Goal: Information Seeking & Learning: Learn about a topic

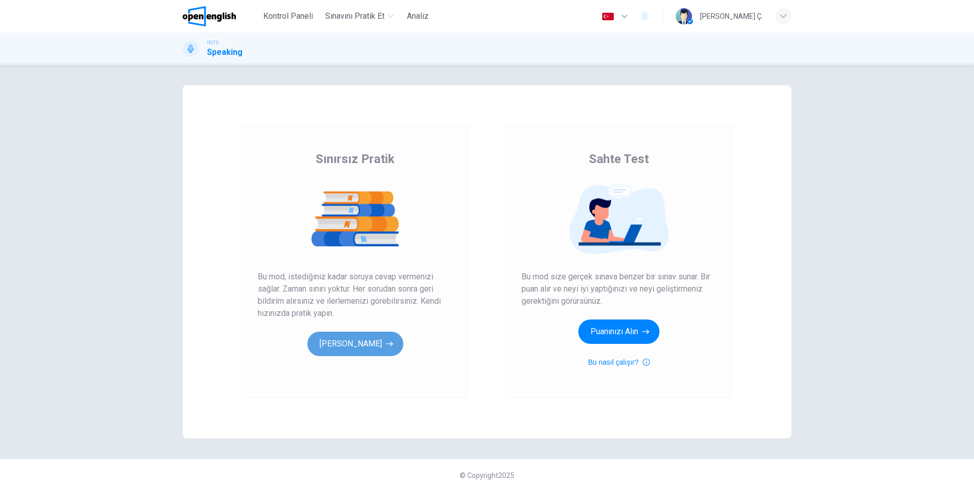
click at [384, 347] on button "[PERSON_NAME]" at bounding box center [356, 343] width 96 height 24
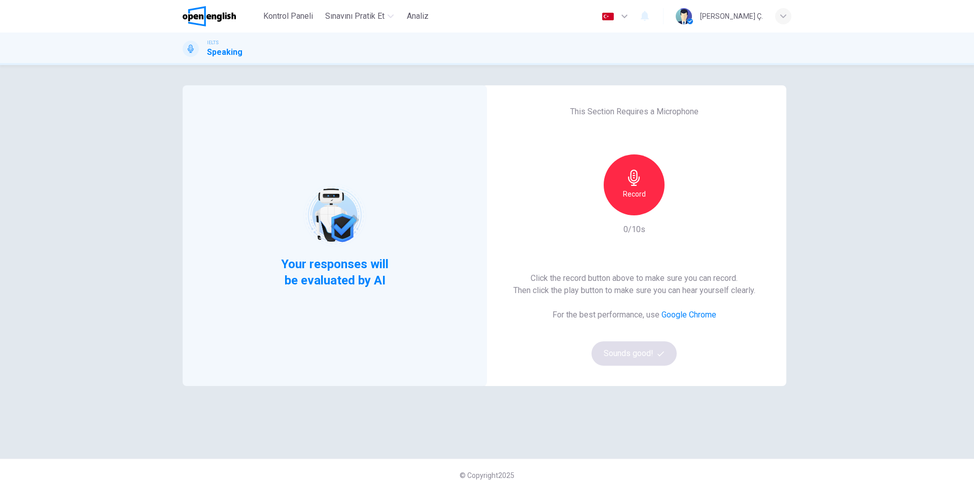
click at [639, 187] on div "Record" at bounding box center [634, 184] width 61 height 61
click at [639, 187] on div "Stop" at bounding box center [634, 184] width 61 height 61
click at [654, 353] on button "Sounds good!" at bounding box center [634, 353] width 85 height 24
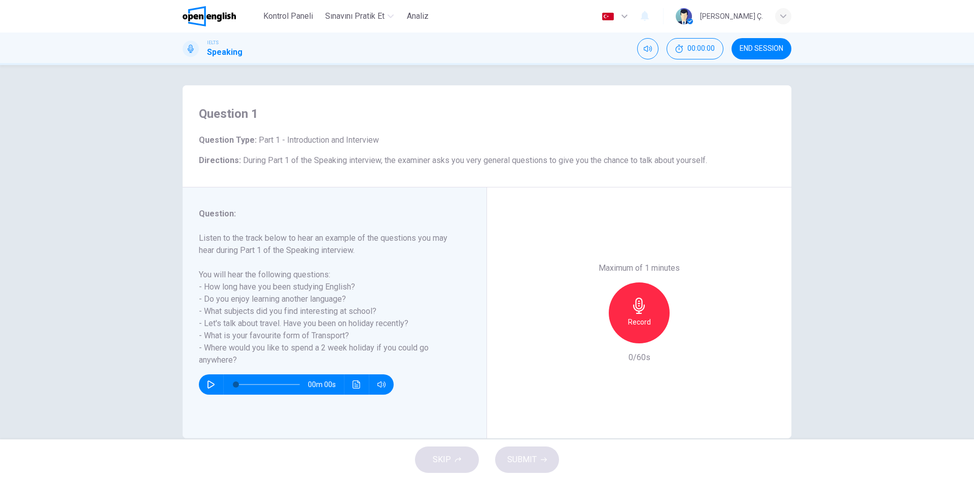
scroll to position [19, 0]
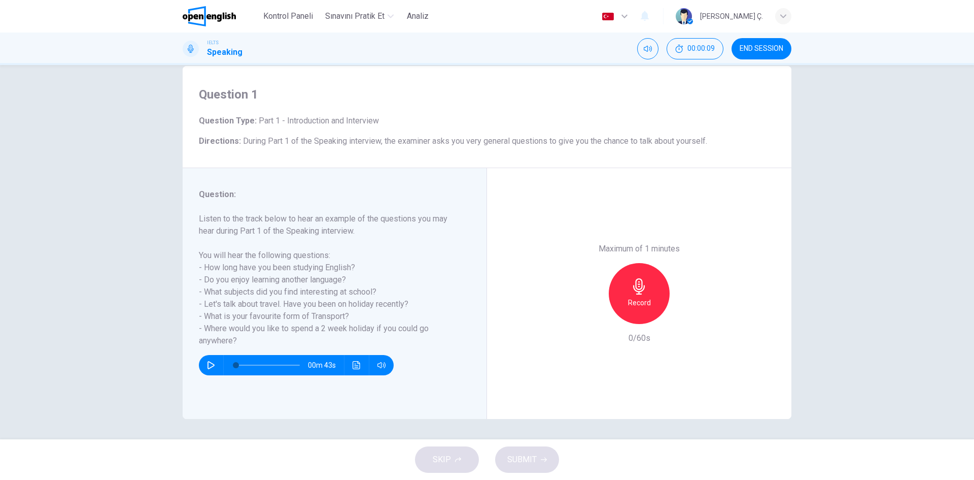
click at [643, 294] on div "Record" at bounding box center [639, 293] width 61 height 61
click at [643, 294] on div "Stop" at bounding box center [639, 293] width 61 height 61
click at [590, 313] on icon "button" at bounding box center [592, 315] width 9 height 9
click at [638, 311] on div "Record" at bounding box center [639, 293] width 61 height 61
click at [636, 307] on h6 "Stop" at bounding box center [639, 302] width 15 height 12
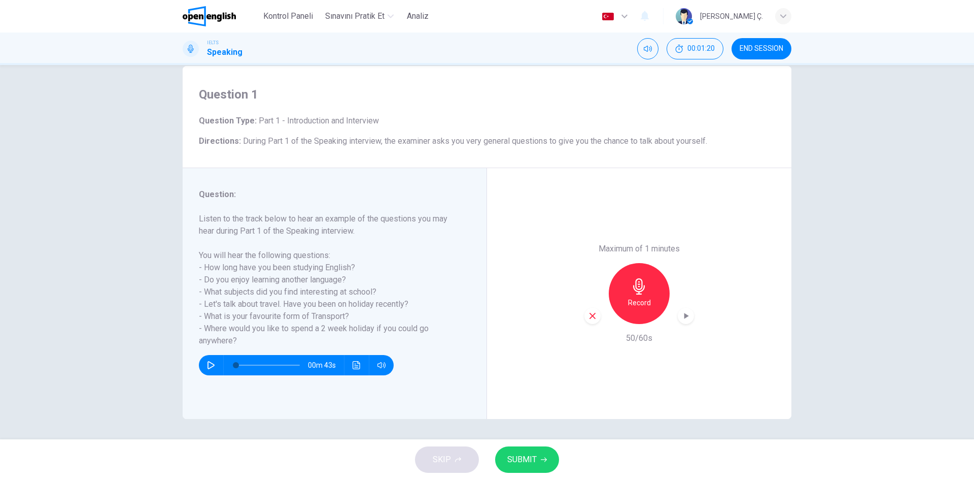
click at [585, 317] on div "button" at bounding box center [593, 316] width 16 height 16
click at [656, 299] on div "Record" at bounding box center [639, 293] width 61 height 61
click at [532, 449] on button "SUBMIT" at bounding box center [527, 459] width 64 height 26
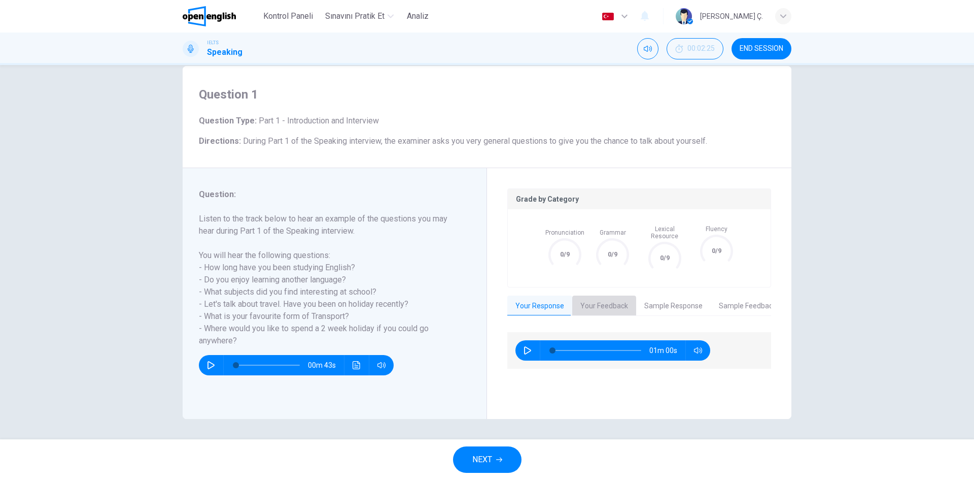
click at [616, 299] on button "Your Feedback" at bounding box center [604, 305] width 64 height 21
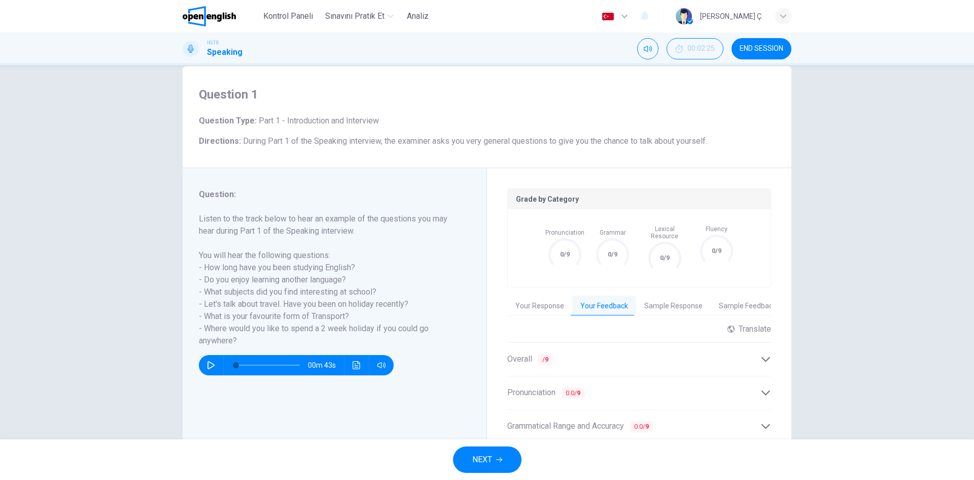
click at [537, 298] on button "Your Response" at bounding box center [539, 305] width 65 height 21
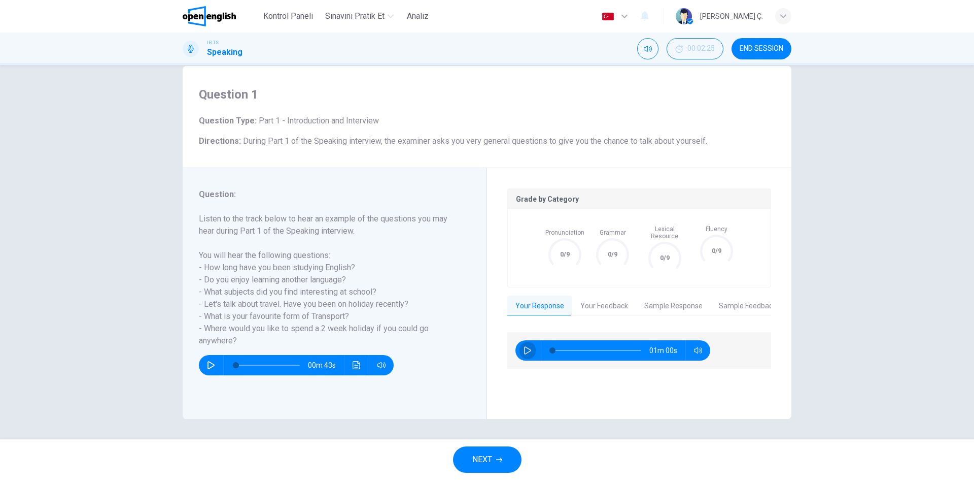
click at [524, 346] on icon "button" at bounding box center [528, 350] width 8 height 8
click at [525, 347] on icon "button" at bounding box center [528, 350] width 6 height 6
click at [674, 295] on button "Sample Response" at bounding box center [673, 305] width 75 height 21
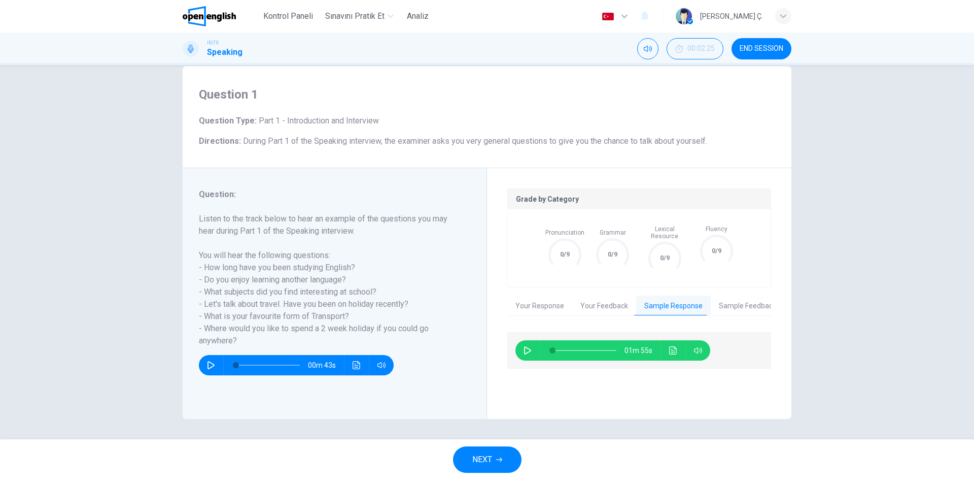
click at [610, 298] on button "Your Feedback" at bounding box center [604, 305] width 64 height 21
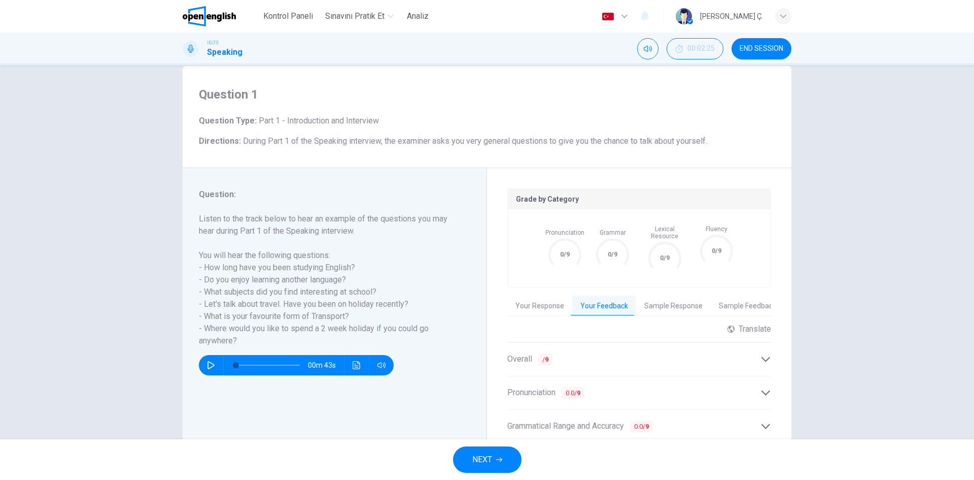
click at [546, 355] on b "9" at bounding box center [547, 359] width 4 height 8
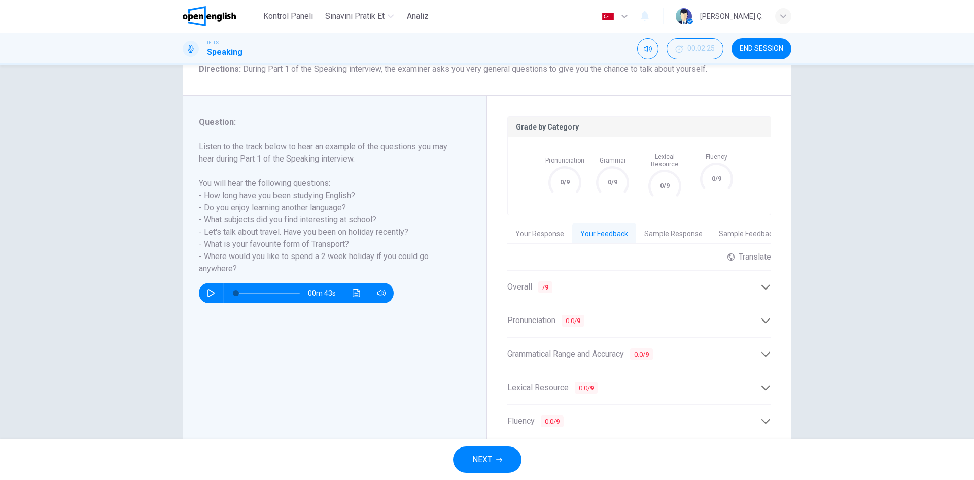
scroll to position [125, 0]
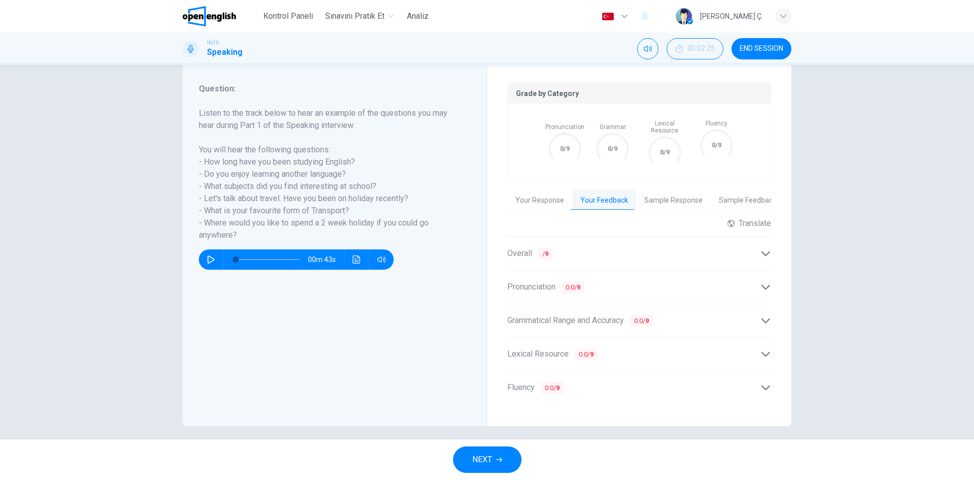
click at [543, 193] on button "Your Response" at bounding box center [539, 200] width 65 height 21
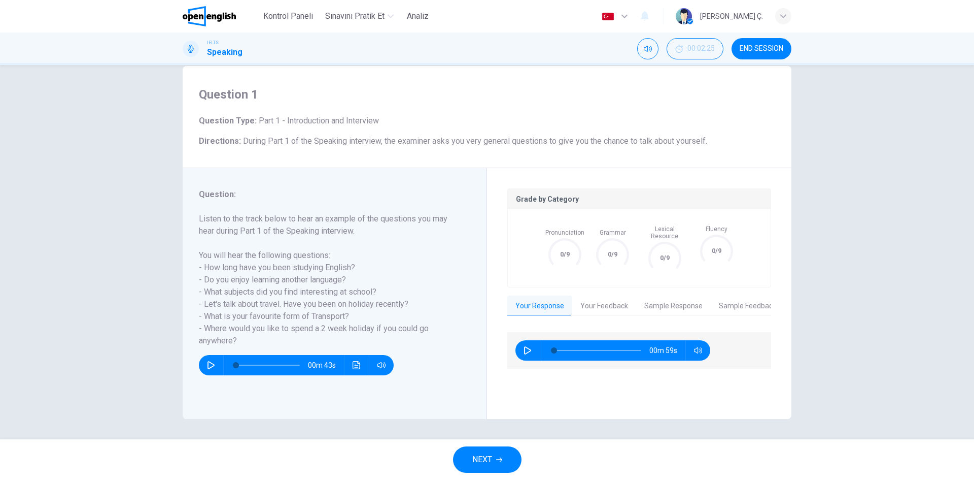
scroll to position [19, 0]
click at [755, 295] on button "Sample Feedback" at bounding box center [748, 305] width 74 height 21
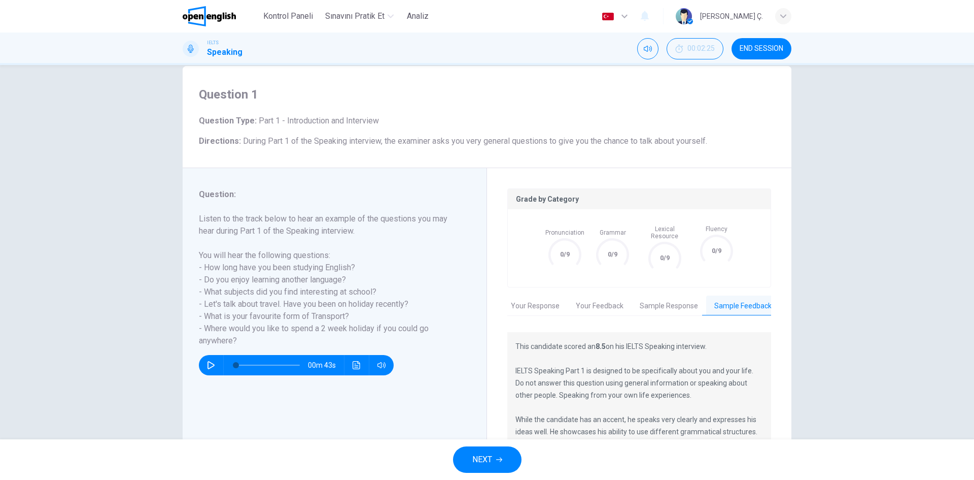
scroll to position [0, 8]
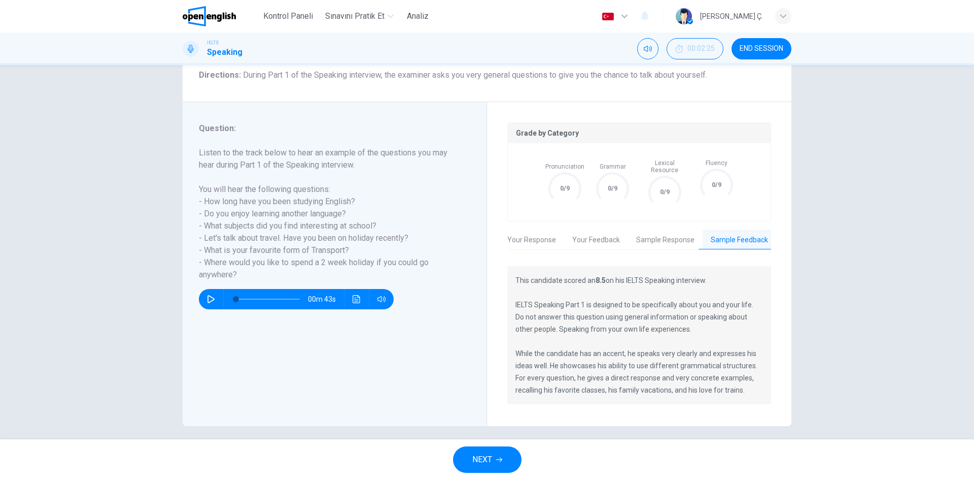
click at [680, 235] on button "Sample Response" at bounding box center [665, 239] width 75 height 21
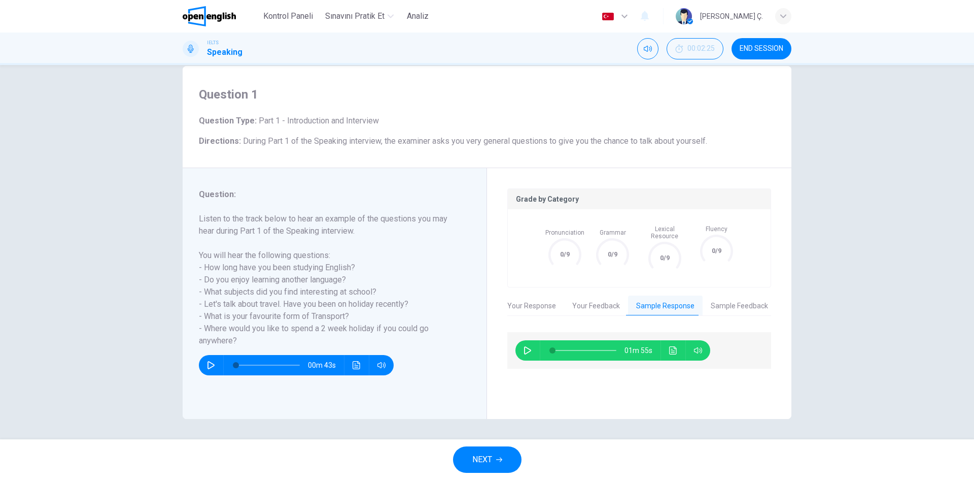
scroll to position [19, 0]
click at [670, 346] on icon "Ses transkripsiyonunu görmek için tıklayın" at bounding box center [673, 350] width 8 height 8
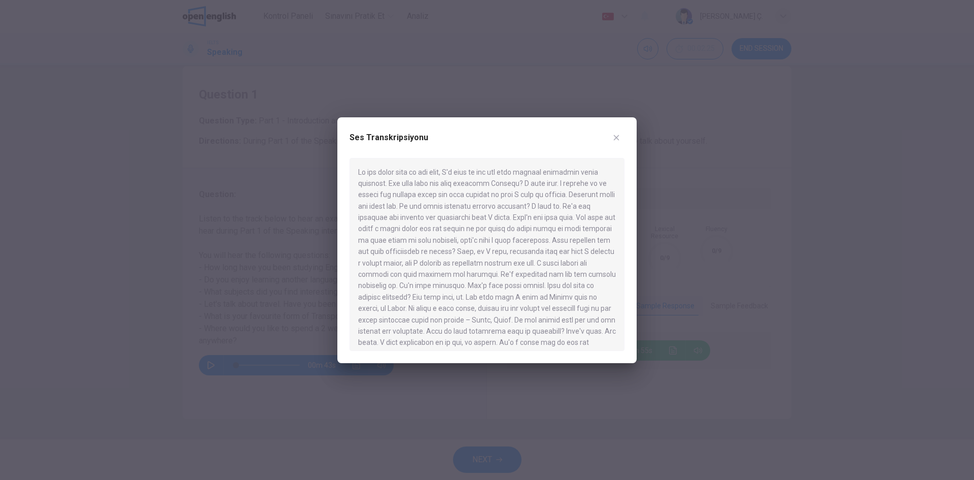
drag, startPoint x: 628, startPoint y: 210, endPoint x: 625, endPoint y: 232, distance: 22.5
click at [625, 232] on div "Ses Transkripsiyonu" at bounding box center [486, 240] width 299 height 246
click at [618, 136] on icon "button" at bounding box center [617, 137] width 6 height 6
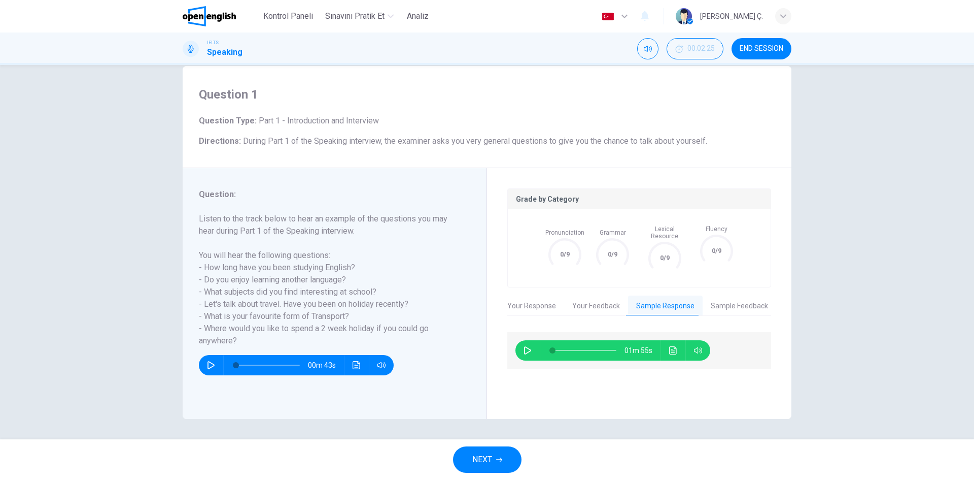
click at [532, 303] on button "Your Response" at bounding box center [531, 305] width 65 height 21
type input "*"
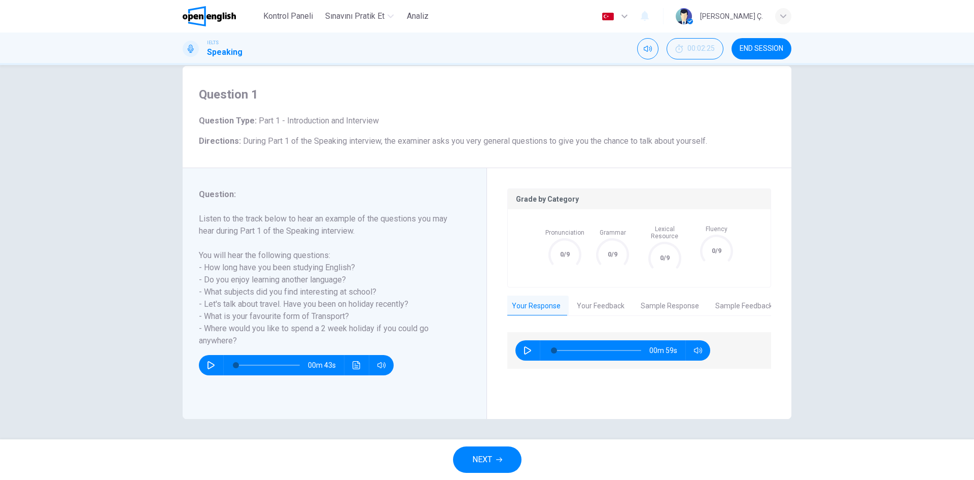
scroll to position [0, 0]
click at [492, 461] on span "NEXT" at bounding box center [482, 459] width 20 height 14
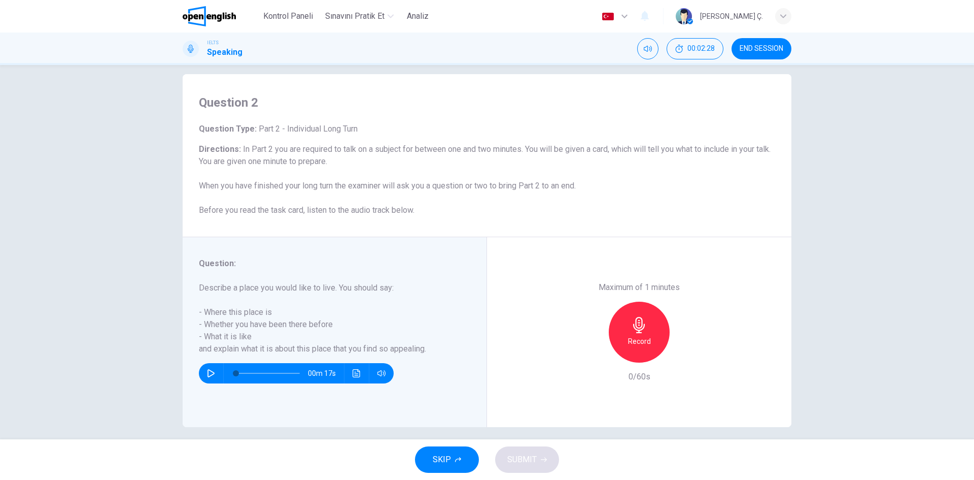
scroll to position [19, 0]
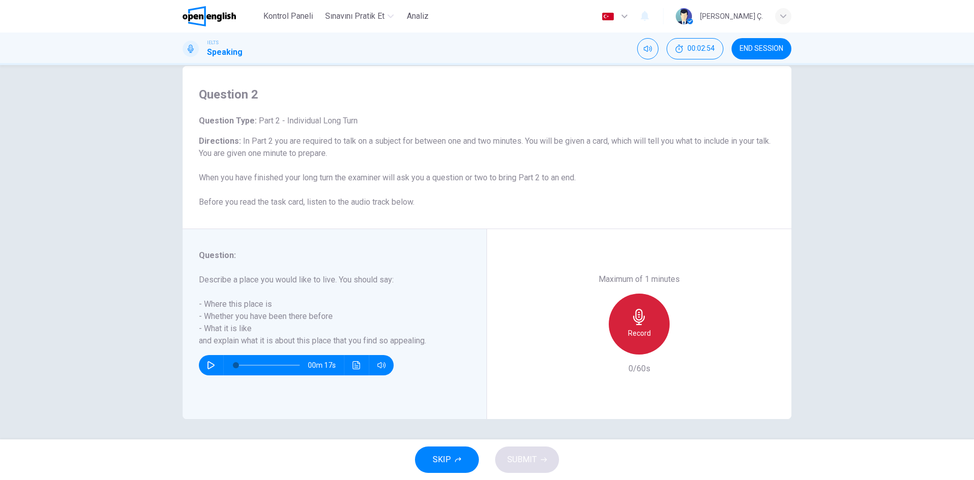
click at [648, 328] on div "Record" at bounding box center [639, 323] width 61 height 61
click at [535, 454] on span "SUBMIT" at bounding box center [521, 459] width 29 height 14
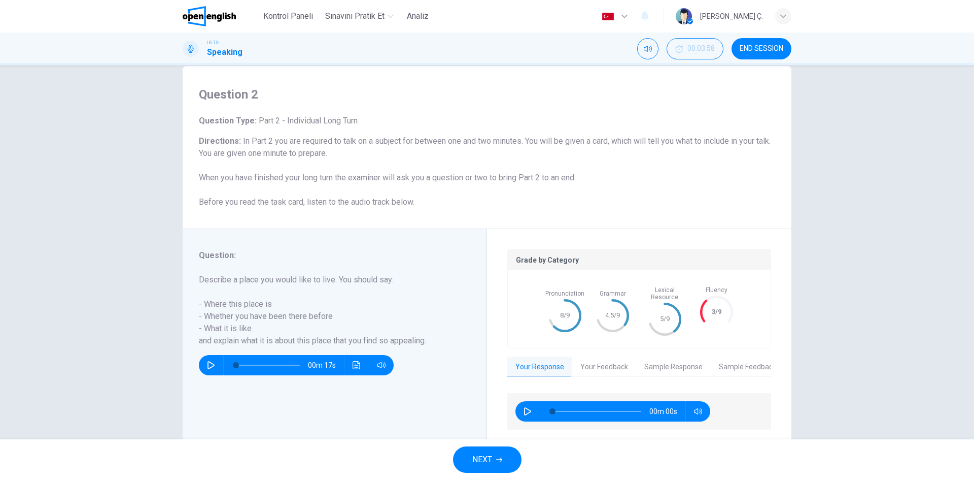
scroll to position [45, 0]
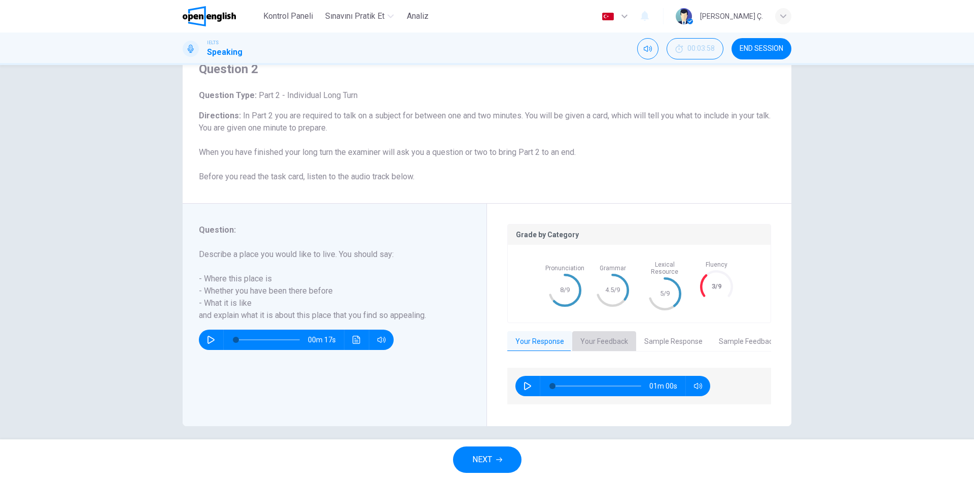
click at [610, 331] on button "Your Feedback" at bounding box center [604, 341] width 64 height 21
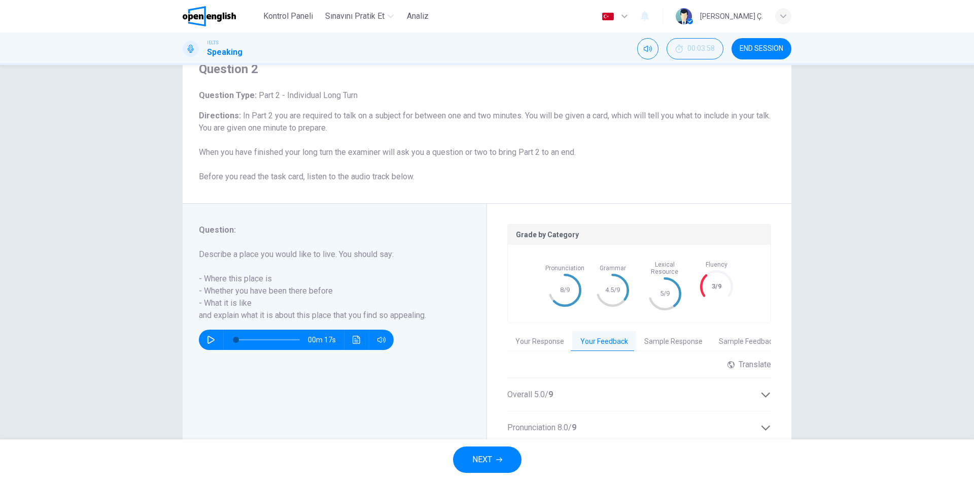
click at [493, 460] on button "NEXT" at bounding box center [487, 459] width 69 height 26
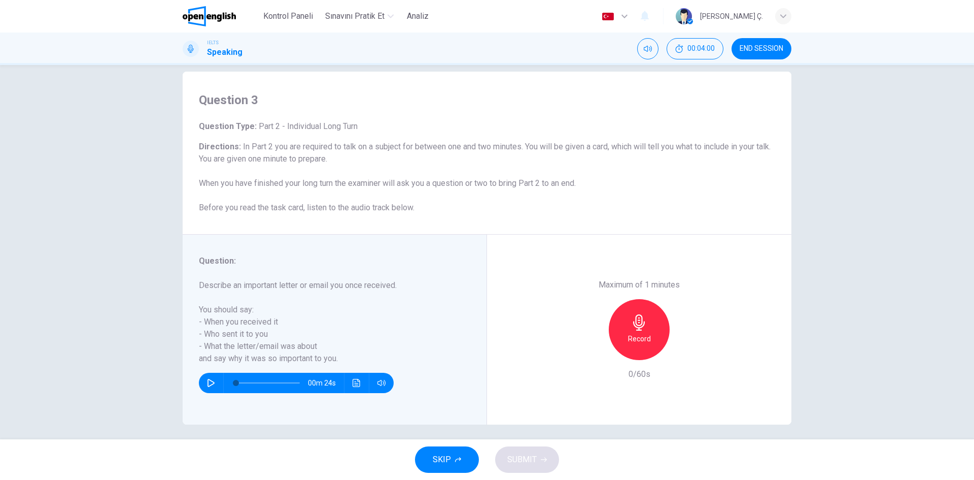
scroll to position [19, 0]
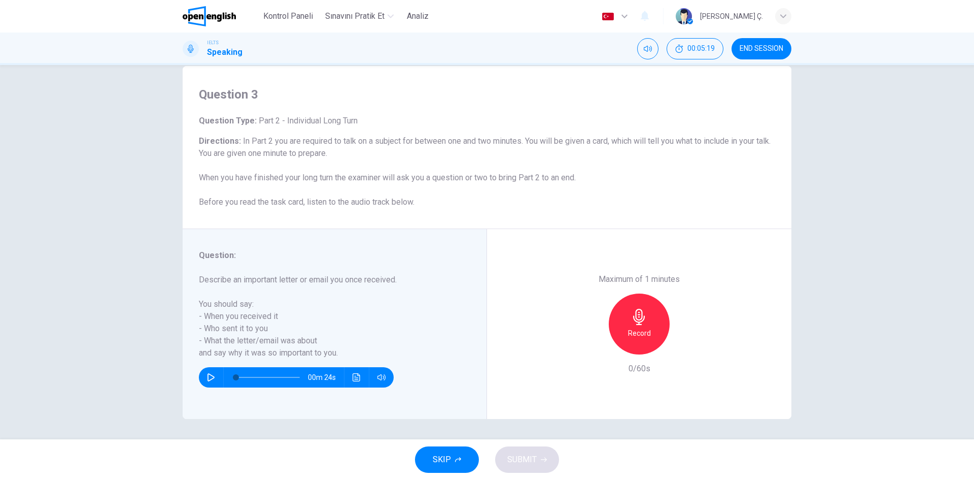
click at [649, 326] on div "Record" at bounding box center [639, 323] width 61 height 61
click at [649, 326] on div "Stop" at bounding box center [639, 323] width 61 height 61
click at [590, 346] on icon "button" at bounding box center [593, 346] width 6 height 6
click at [630, 328] on h6 "Record" at bounding box center [639, 333] width 23 height 12
click at [643, 326] on div "Stop" at bounding box center [639, 323] width 61 height 61
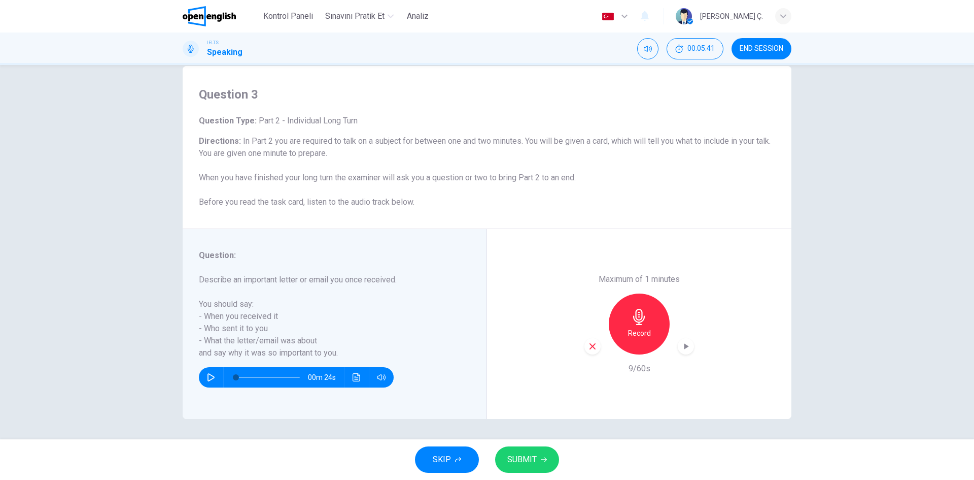
click at [590, 349] on icon "button" at bounding box center [592, 346] width 9 height 9
click at [631, 331] on h6 "Record" at bounding box center [639, 333] width 23 height 12
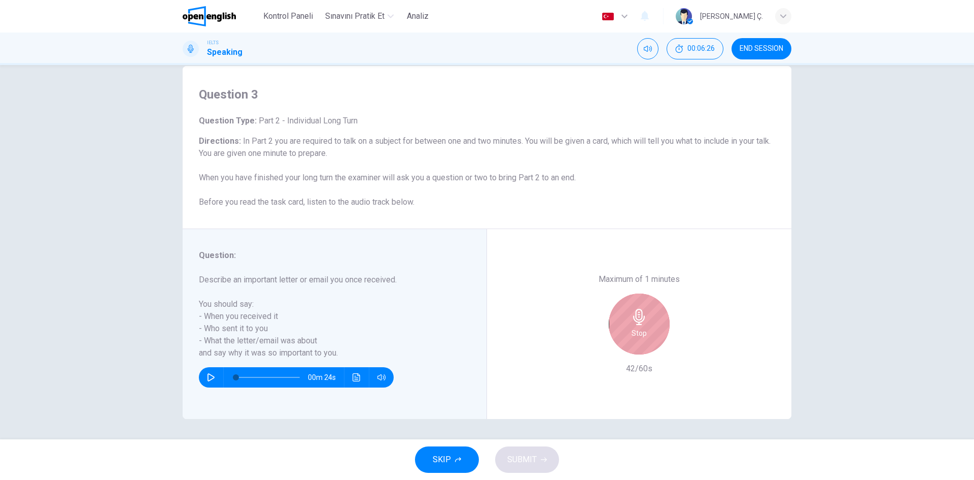
click at [644, 325] on div "Stop" at bounding box center [639, 323] width 61 height 61
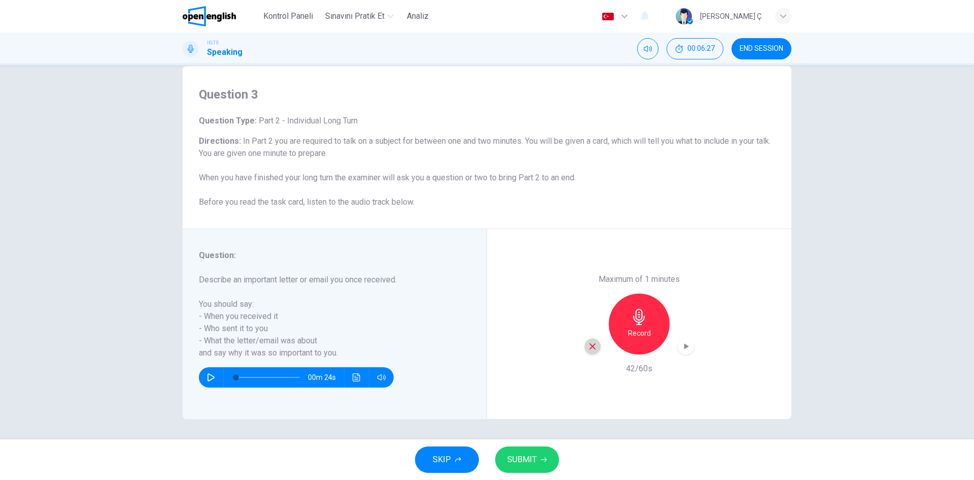
click at [589, 339] on div "button" at bounding box center [593, 346] width 16 height 16
click at [635, 327] on h6 "Record" at bounding box center [639, 333] width 23 height 12
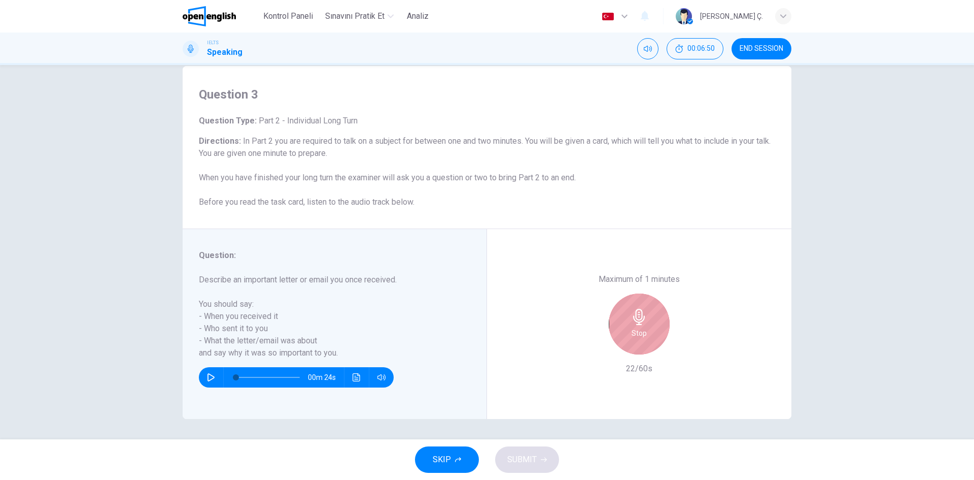
click at [633, 321] on icon "button" at bounding box center [639, 317] width 12 height 16
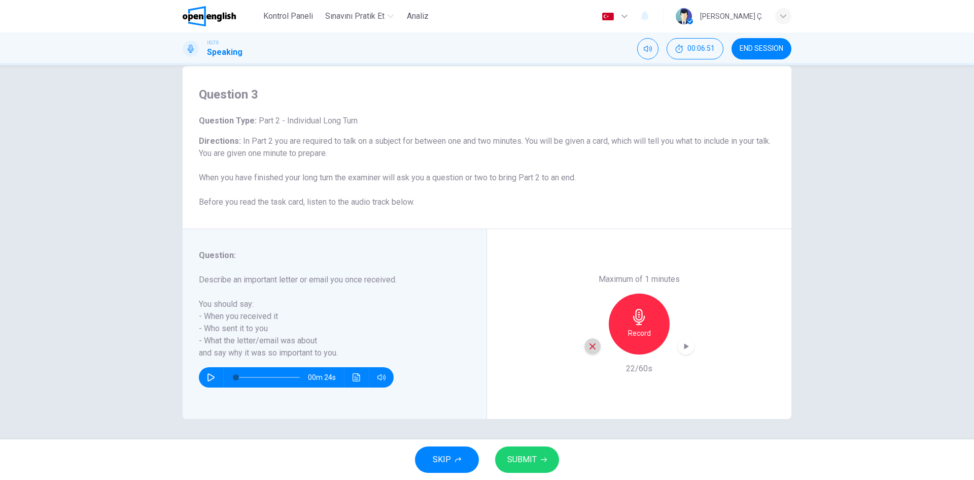
click at [593, 348] on icon "button" at bounding box center [592, 346] width 9 height 9
click at [651, 346] on div "Record" at bounding box center [639, 323] width 61 height 61
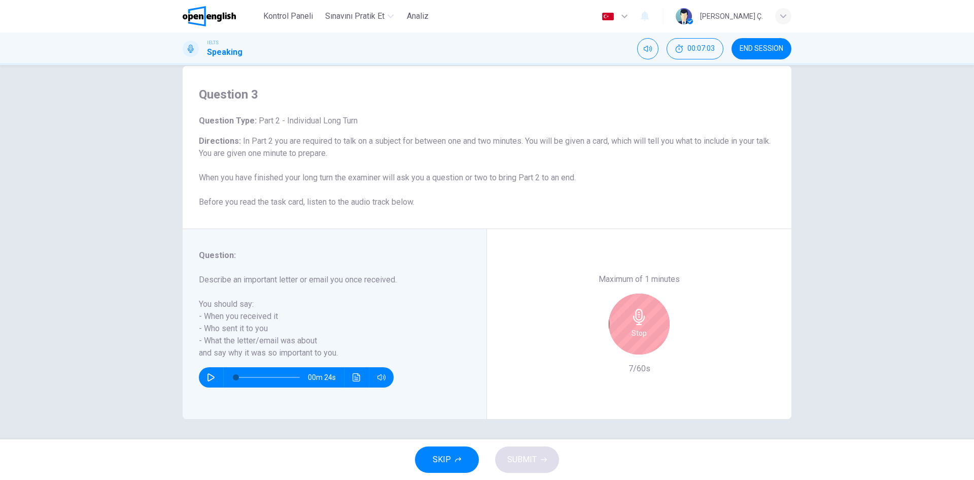
click at [628, 327] on div "Stop" at bounding box center [639, 323] width 61 height 61
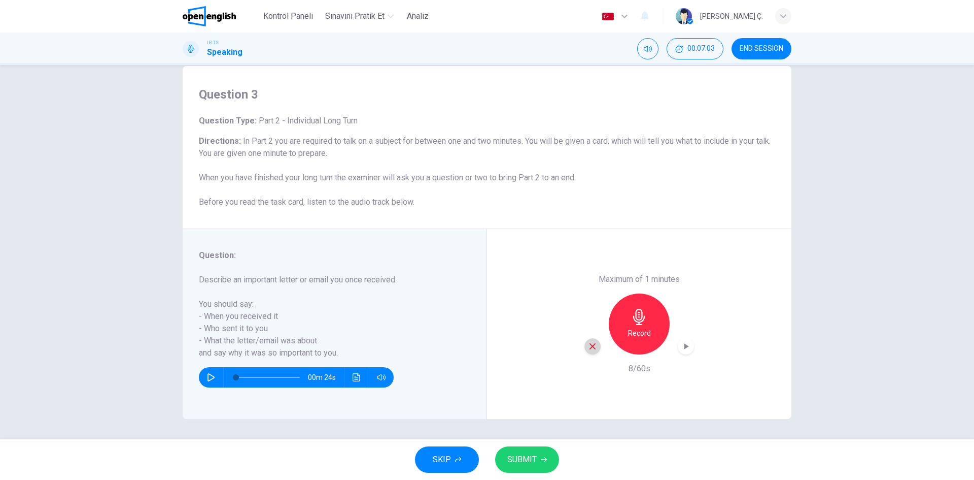
click at [585, 350] on div "button" at bounding box center [593, 346] width 16 height 16
click at [635, 339] on div "Record" at bounding box center [639, 323] width 61 height 61
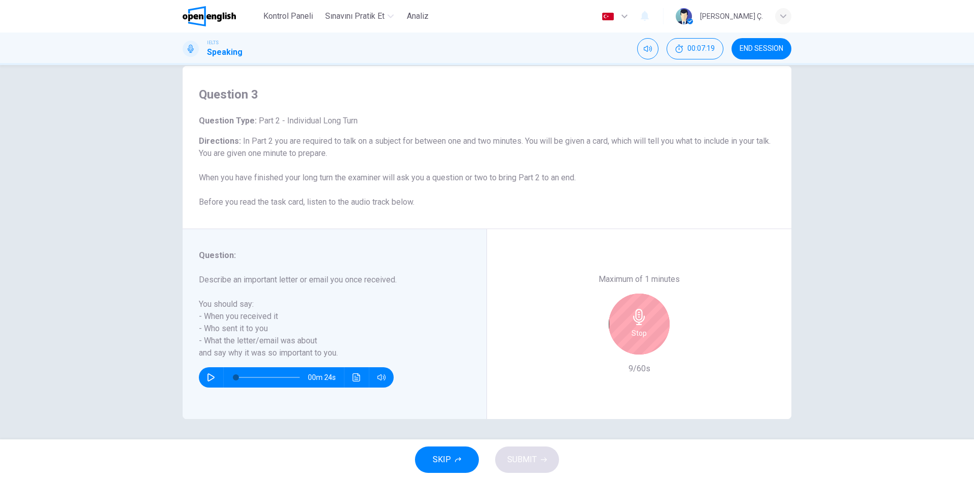
click at [653, 331] on div "Stop" at bounding box center [639, 323] width 61 height 61
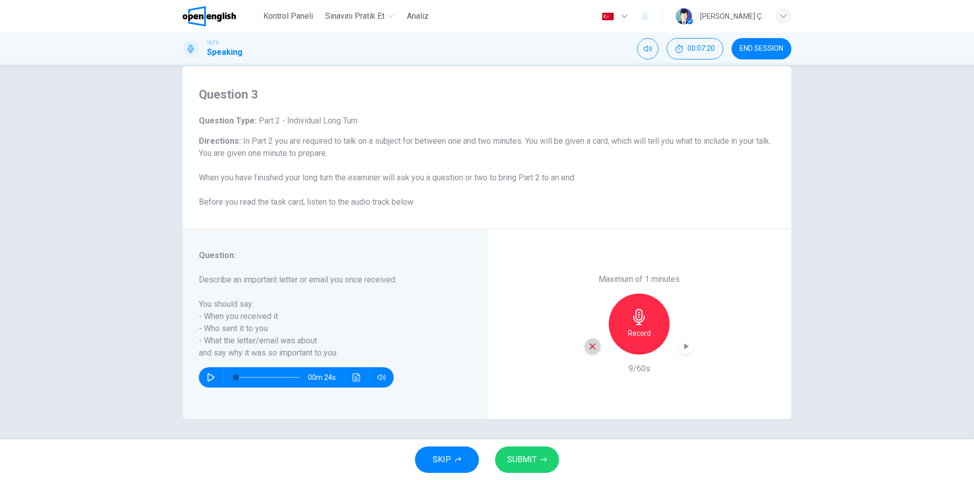
click at [594, 348] on icon "button" at bounding box center [592, 346] width 9 height 9
click at [645, 332] on h6 "Record" at bounding box center [639, 333] width 23 height 12
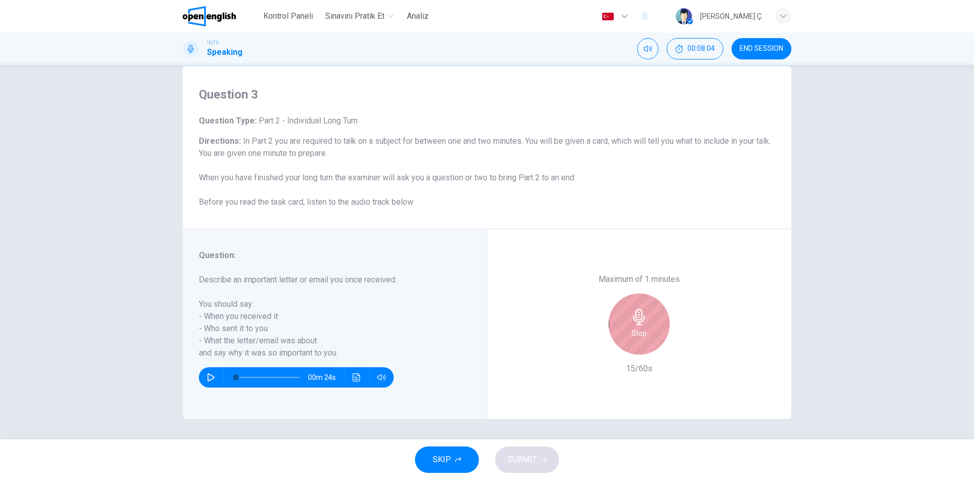
click at [656, 321] on div "Stop" at bounding box center [639, 323] width 61 height 61
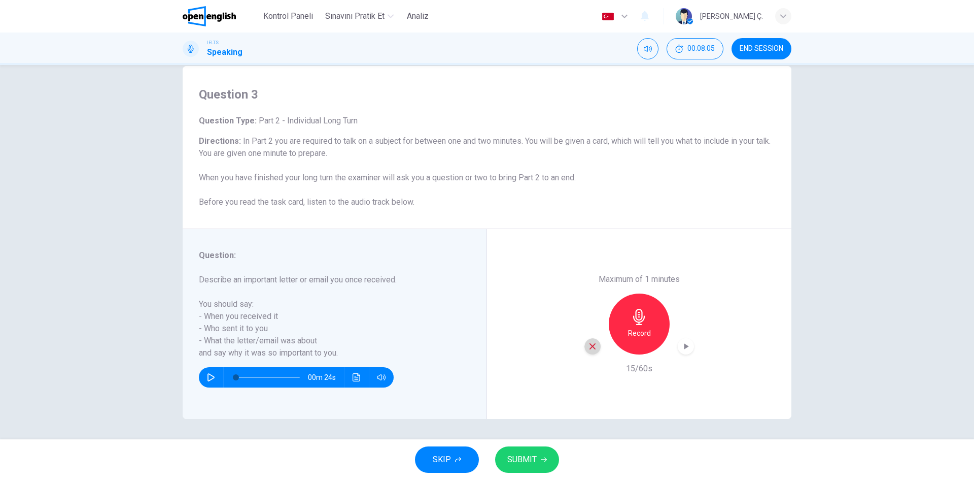
click at [592, 349] on icon "button" at bounding box center [592, 346] width 9 height 9
click at [645, 331] on h6 "Record" at bounding box center [639, 333] width 23 height 12
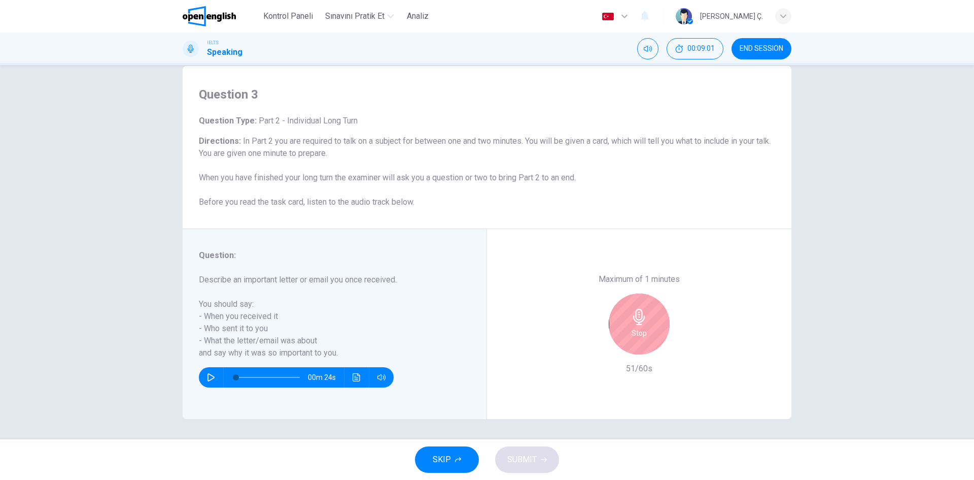
click at [625, 323] on div "Stop" at bounding box center [639, 323] width 61 height 61
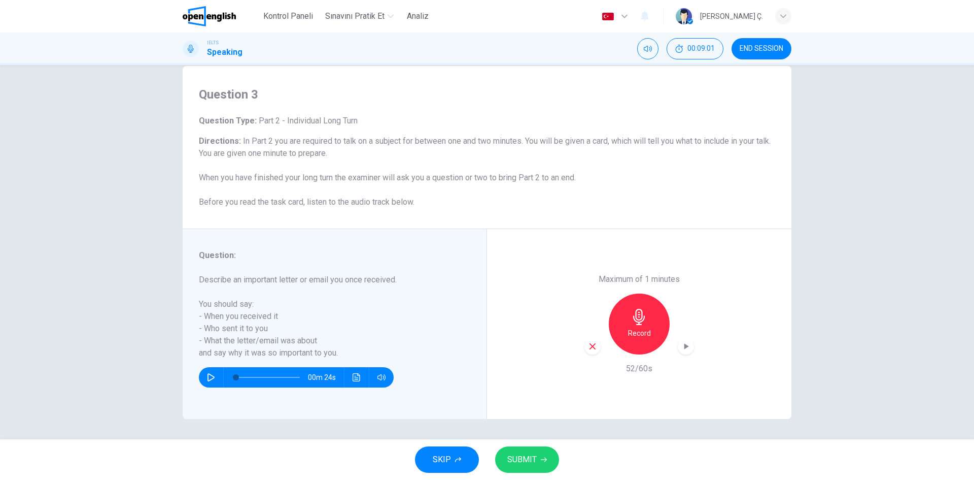
click at [588, 346] on icon "button" at bounding box center [592, 346] width 9 height 9
click at [629, 330] on h6 "Record" at bounding box center [639, 333] width 23 height 12
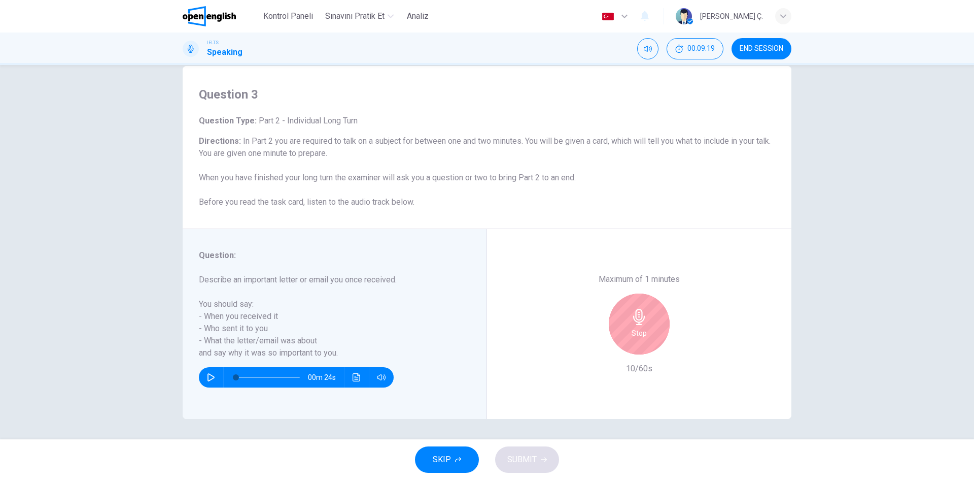
click at [634, 330] on h6 "Stop" at bounding box center [639, 333] width 15 height 12
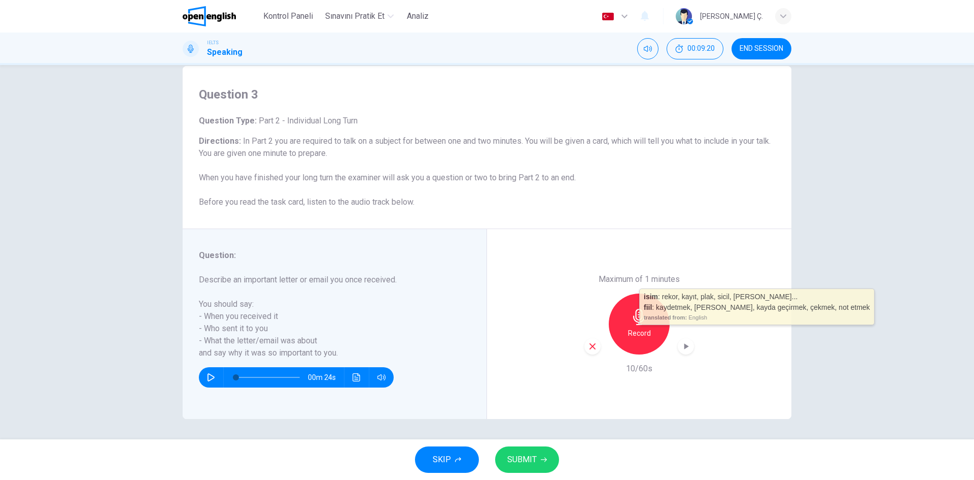
click at [591, 346] on icon "button" at bounding box center [592, 346] width 9 height 9
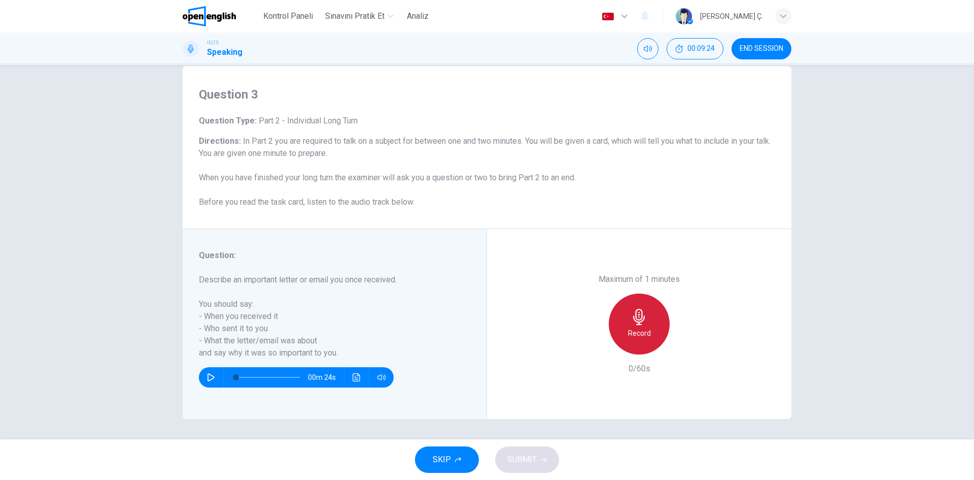
click at [649, 326] on div "Record" at bounding box center [639, 323] width 61 height 61
click at [522, 452] on span "SUBMIT" at bounding box center [521, 459] width 29 height 14
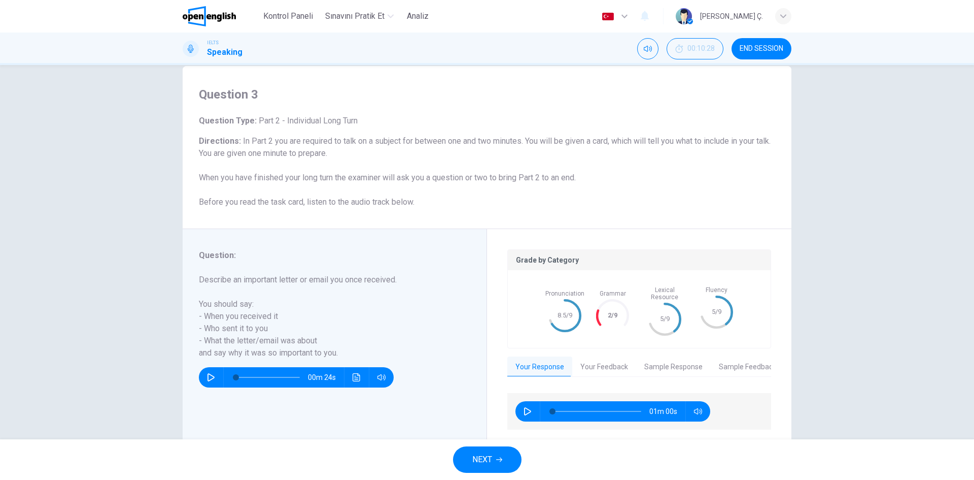
click at [488, 456] on span "NEXT" at bounding box center [482, 459] width 20 height 14
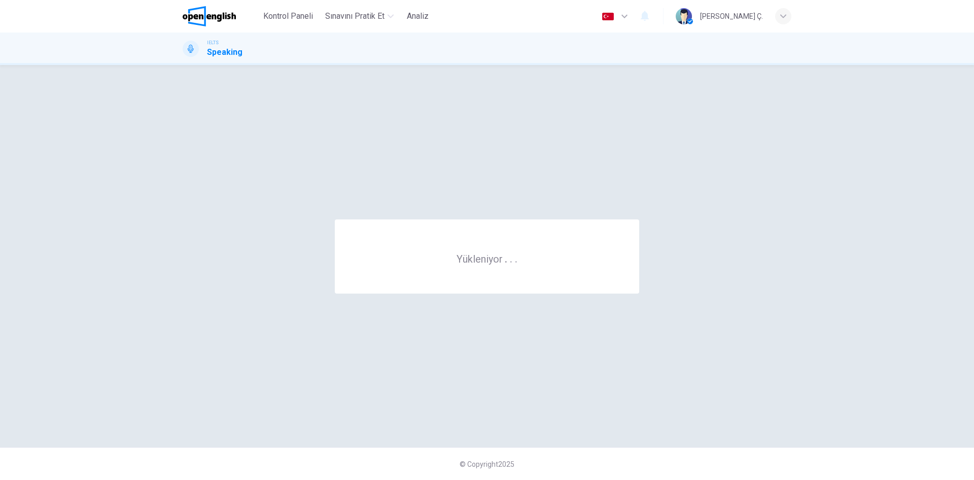
scroll to position [0, 0]
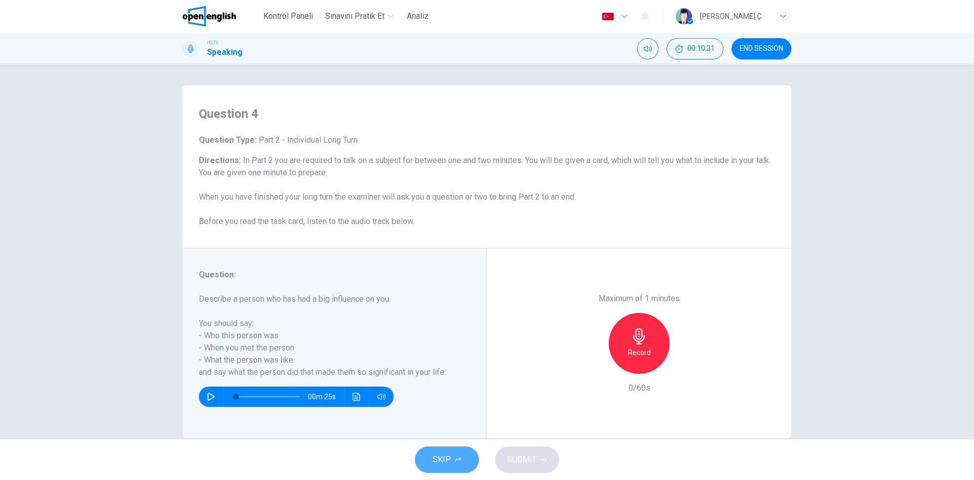
click at [457, 454] on button "SKIP" at bounding box center [447, 459] width 64 height 26
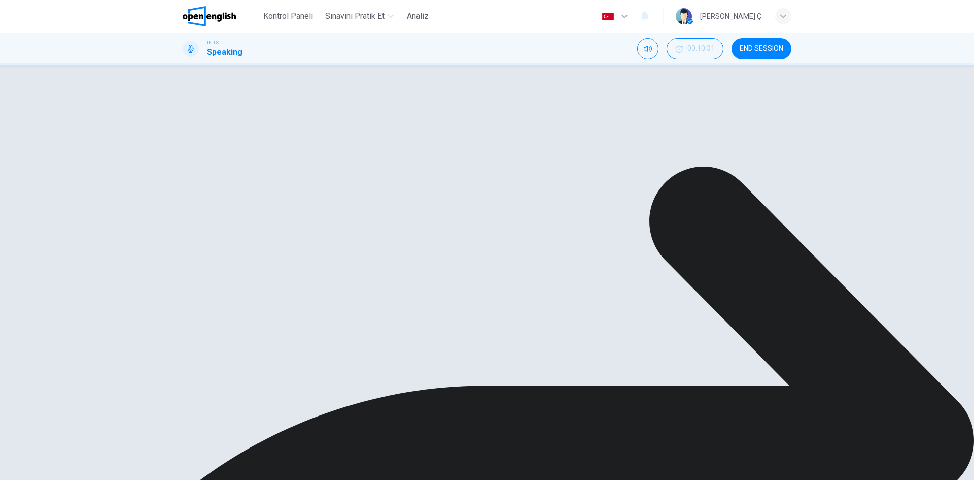
scroll to position [45, 0]
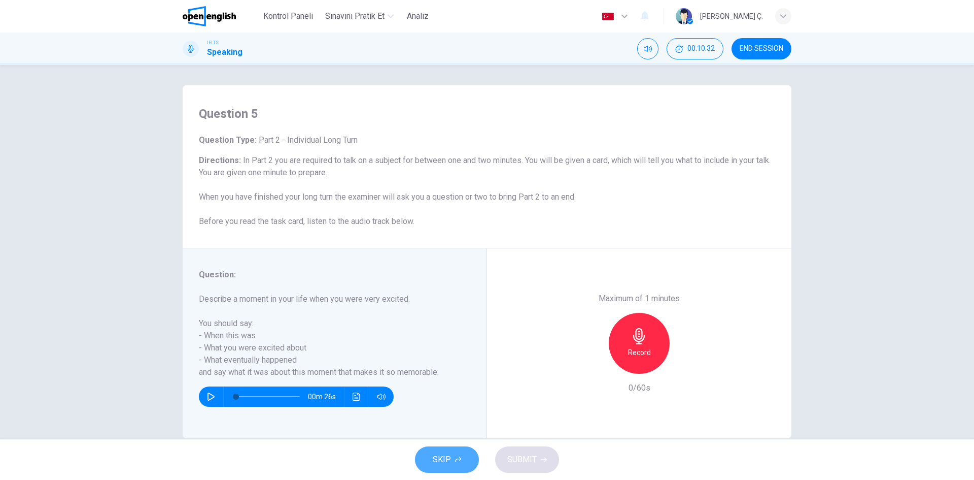
click at [449, 461] on span "SKIP" at bounding box center [442, 459] width 18 height 14
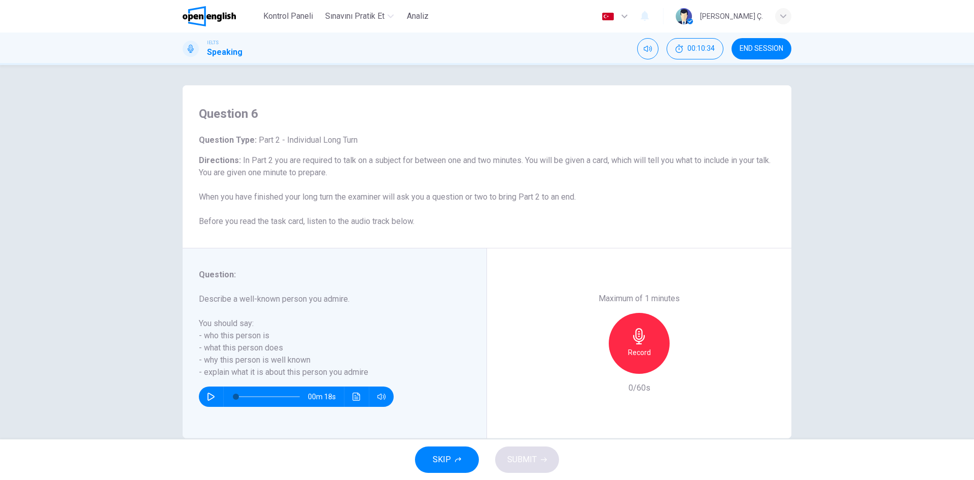
click at [217, 19] on img at bounding box center [209, 16] width 53 height 20
